Goal: Task Accomplishment & Management: Use online tool/utility

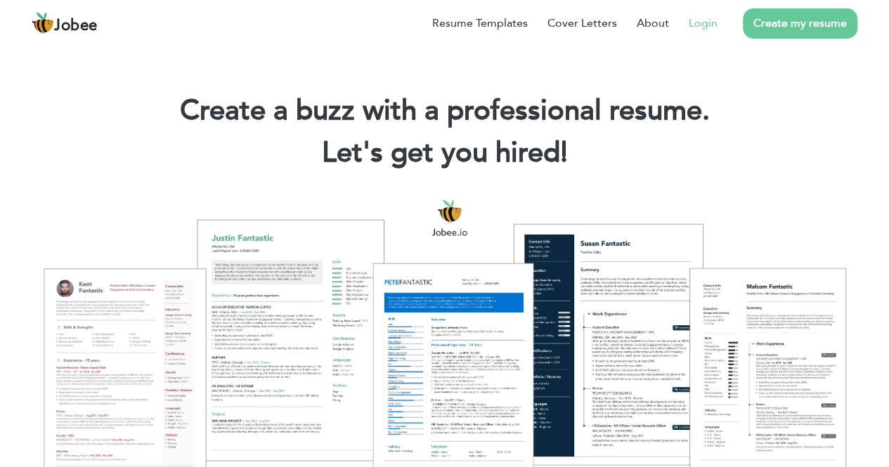
click at [699, 18] on link "Login" at bounding box center [703, 23] width 29 height 17
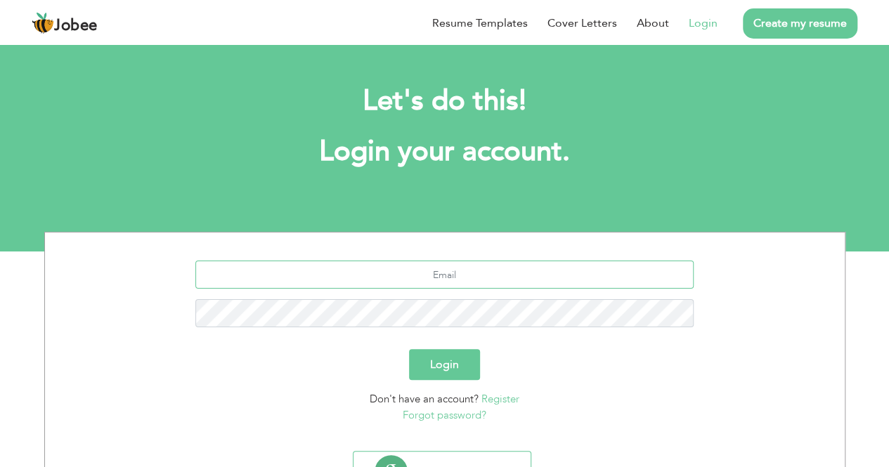
click at [432, 276] on input "text" at bounding box center [444, 275] width 498 height 28
click at [432, 275] on input "text" at bounding box center [444, 275] width 498 height 28
click at [432, 274] on input "text" at bounding box center [444, 275] width 498 height 28
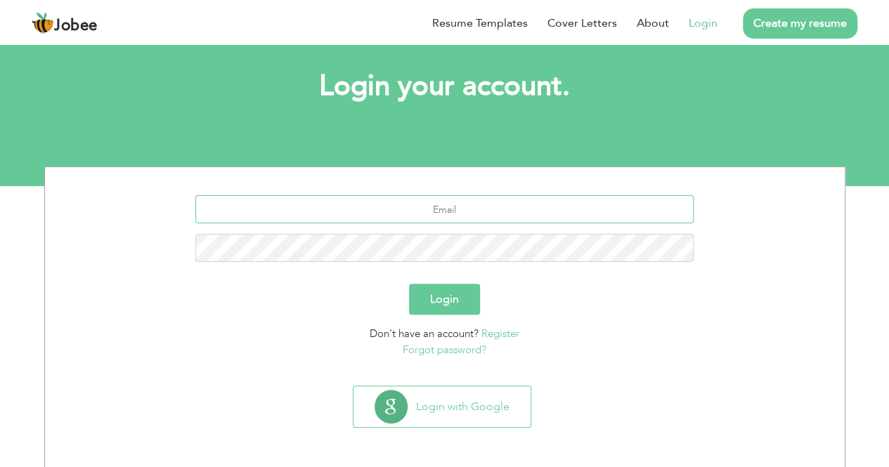
scroll to position [66, 0]
click at [351, 215] on input "text" at bounding box center [444, 209] width 498 height 28
type input "yousufaamir52@gmail.com"
click at [454, 295] on button "Login" at bounding box center [444, 298] width 71 height 31
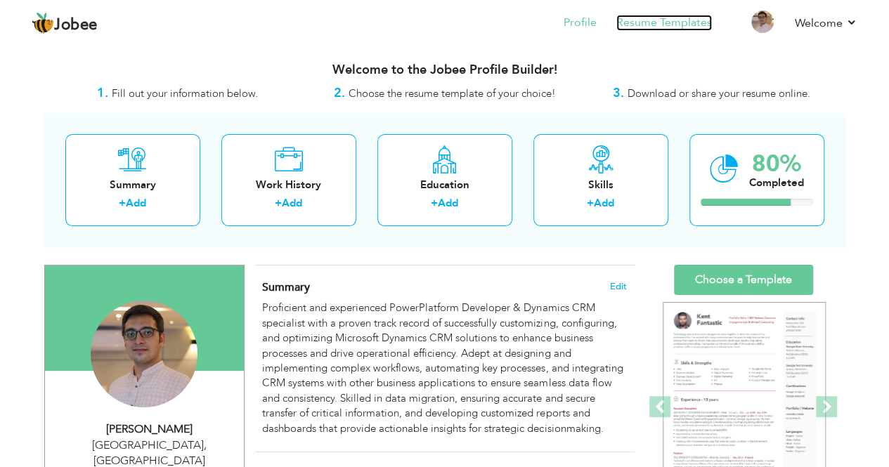
click at [647, 27] on link "Resume Templates" at bounding box center [664, 23] width 96 height 16
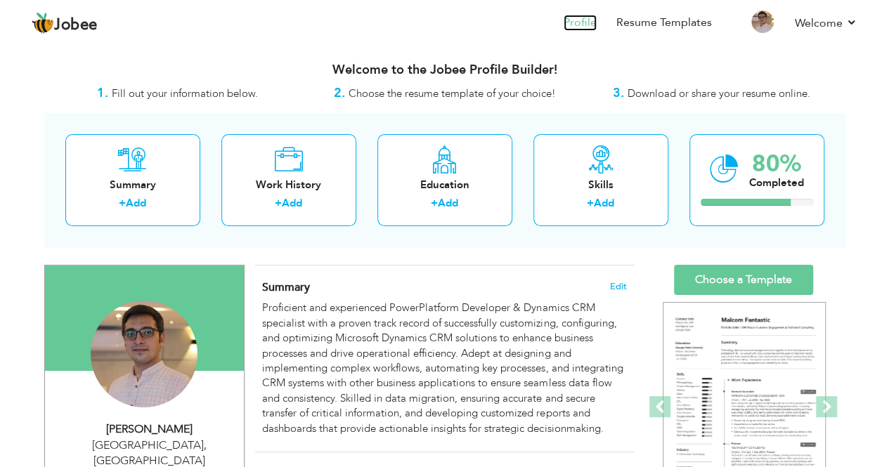
click at [585, 29] on link "Profile" at bounding box center [580, 23] width 33 height 16
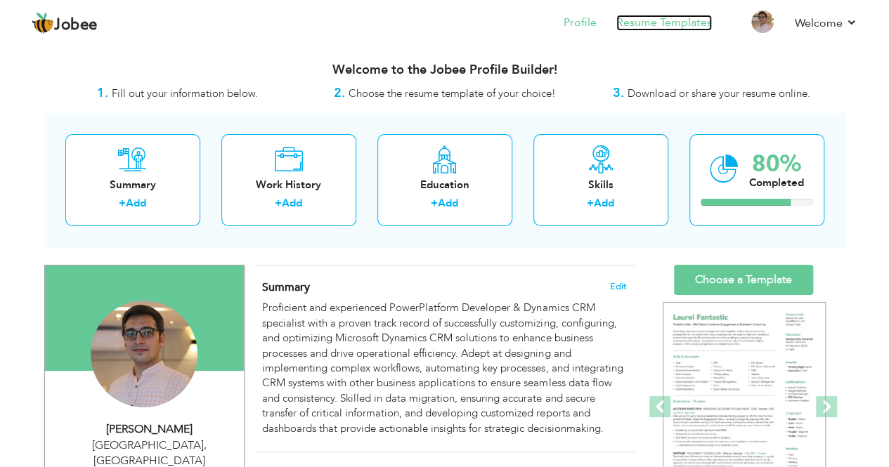
click at [662, 25] on link "Resume Templates" at bounding box center [664, 23] width 96 height 16
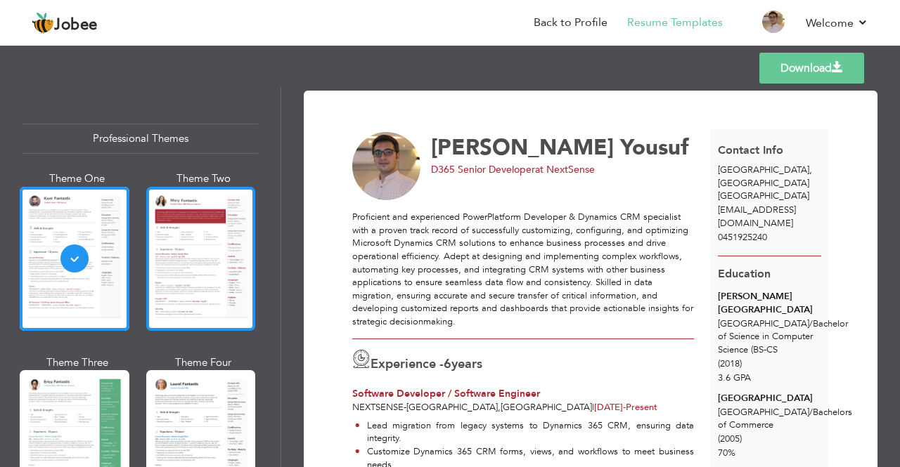
click at [211, 280] on div at bounding box center [201, 259] width 110 height 144
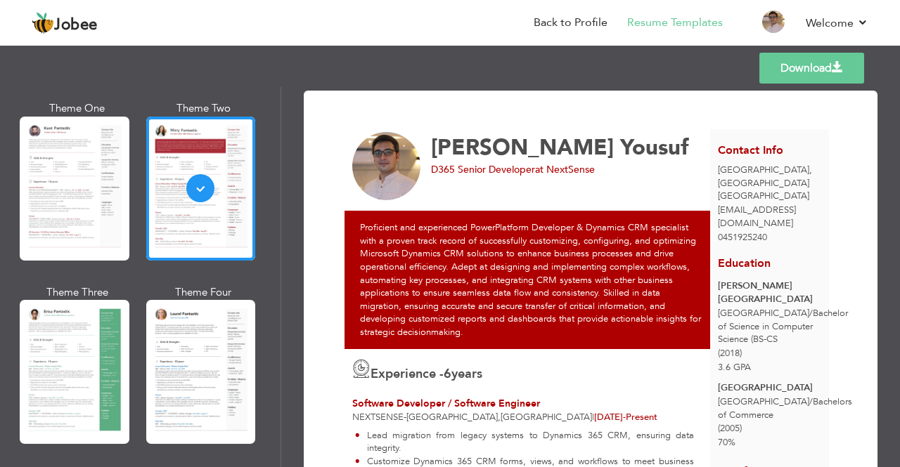
scroll to position [141, 0]
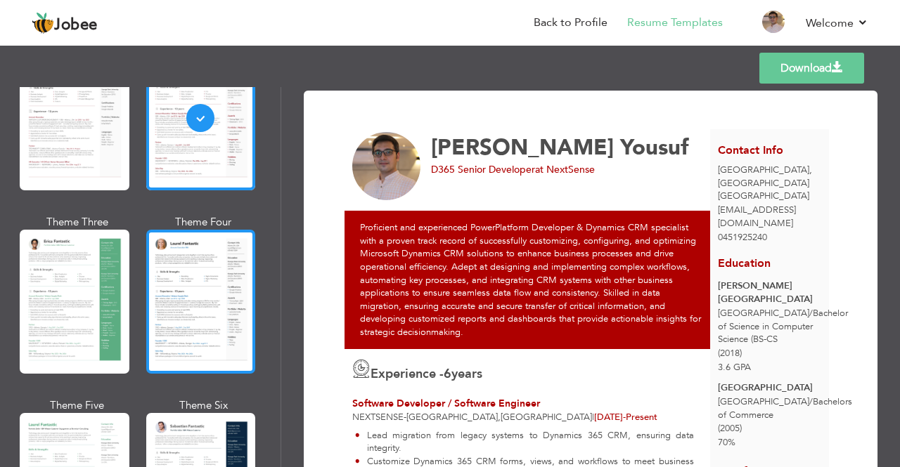
click at [229, 313] on div at bounding box center [201, 302] width 110 height 144
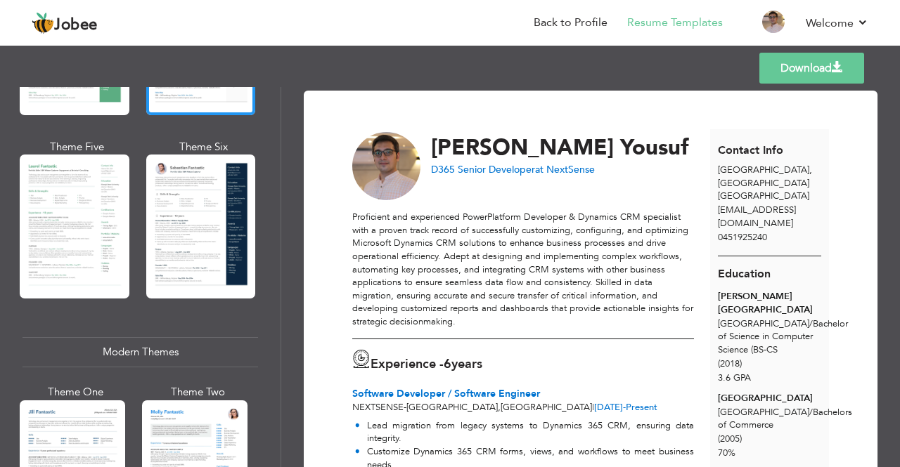
scroll to position [422, 0]
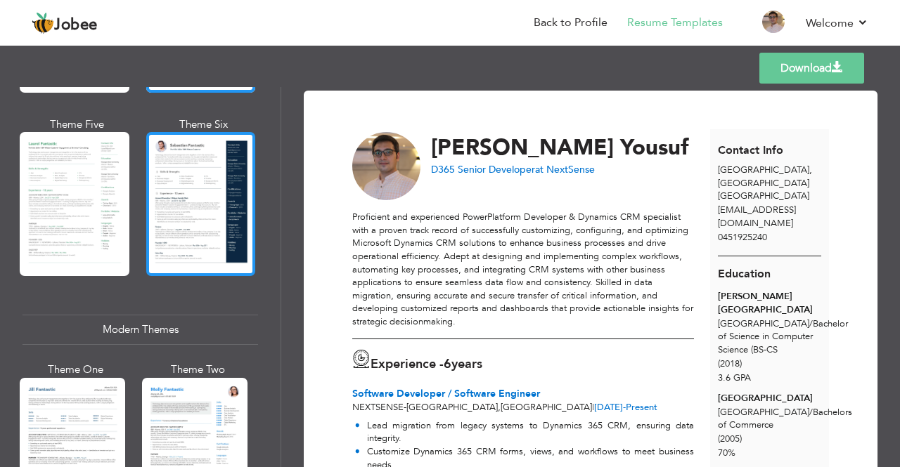
click at [179, 233] on div at bounding box center [201, 204] width 110 height 144
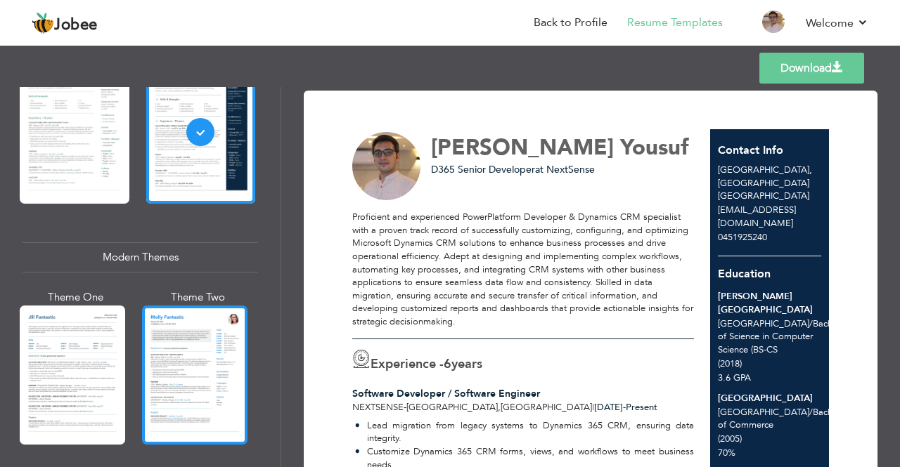
scroll to position [562, 0]
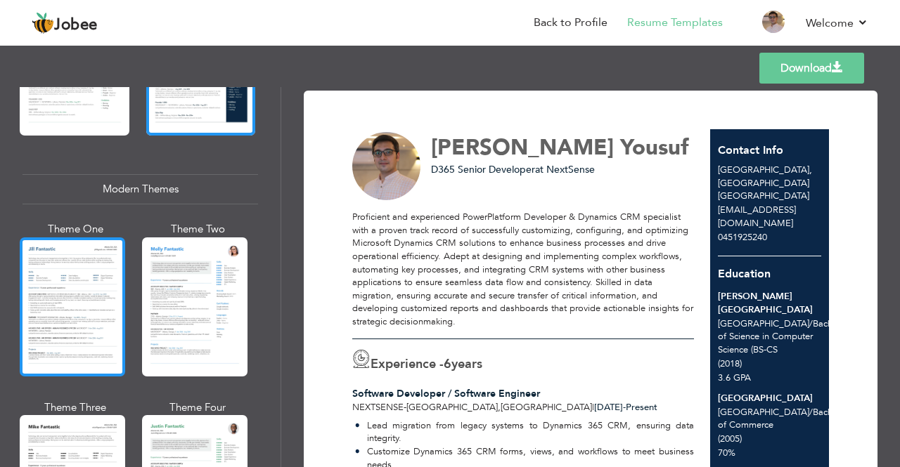
click at [118, 297] on div at bounding box center [72, 307] width 105 height 139
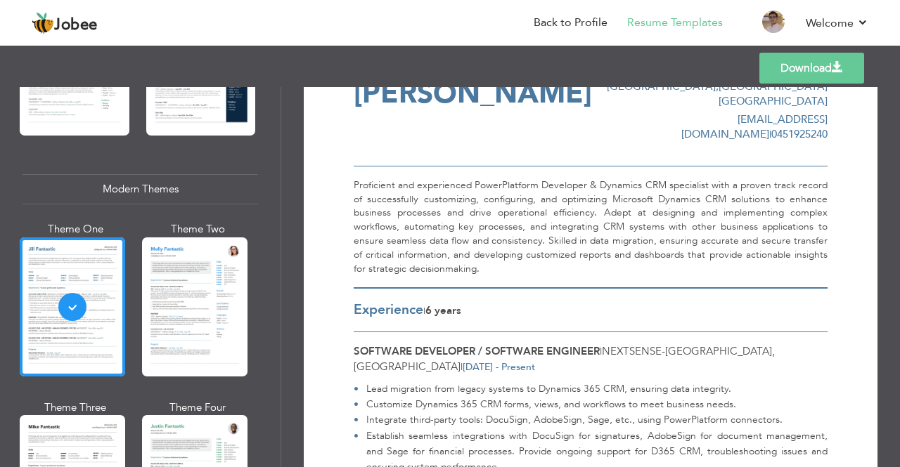
scroll to position [0, 0]
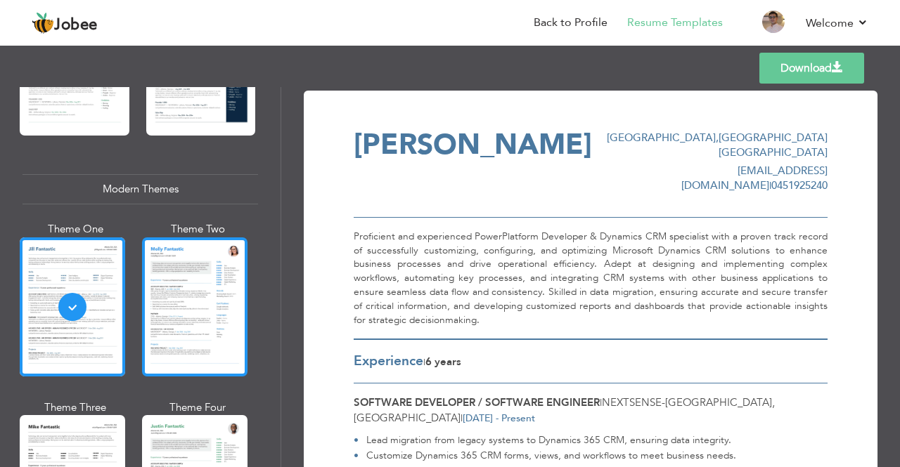
click at [233, 310] on div at bounding box center [194, 307] width 105 height 139
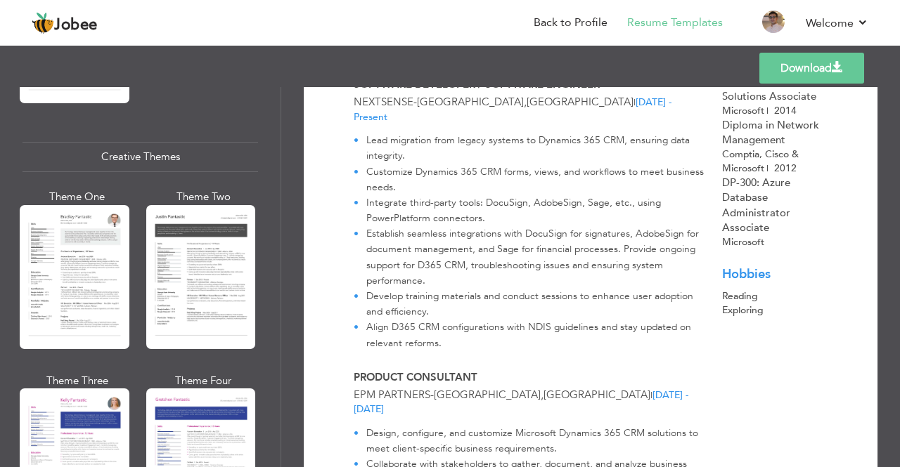
scroll to position [1757, 0]
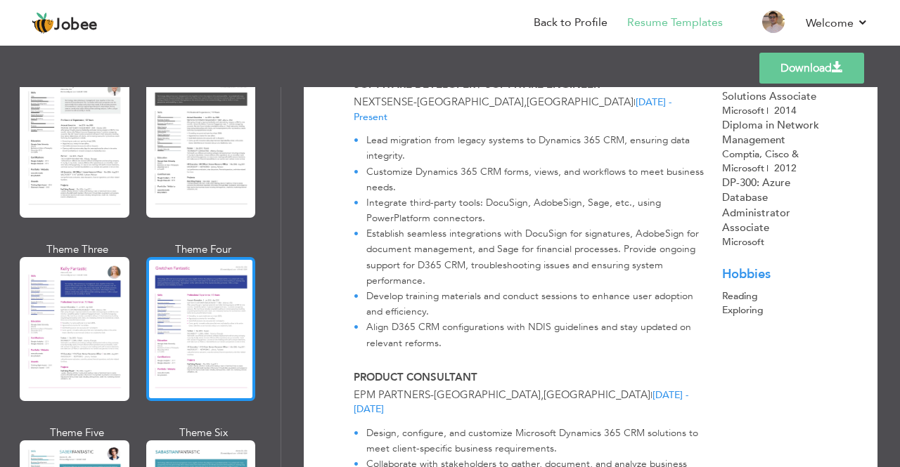
click at [195, 309] on div at bounding box center [201, 329] width 110 height 144
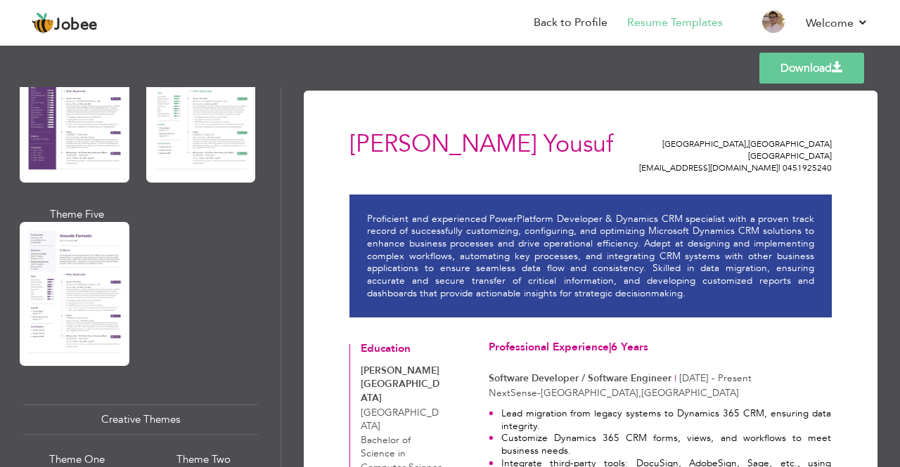
scroll to position [1220, 0]
